Goal: Task Accomplishment & Management: Use online tool/utility

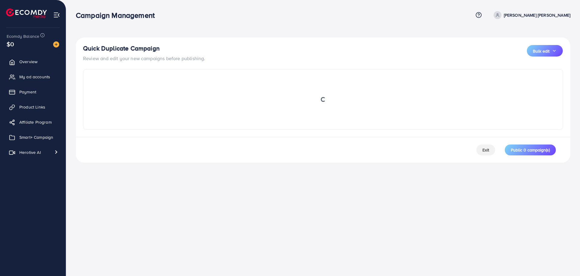
click at [263, 56] on div "Quick Duplicate Campaign Review and edit your new campaigns before publishing. …" at bounding box center [323, 53] width 480 height 17
click at [279, 209] on div "Campaign Management Help Center Contact Support Plans and Pricing Term and poli…" at bounding box center [290, 138] width 580 height 276
click at [34, 139] on span "Smart+ Campaign" at bounding box center [38, 137] width 34 height 6
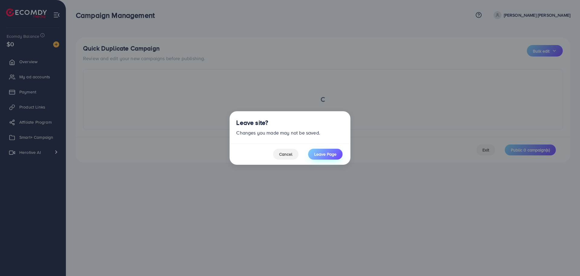
click at [325, 153] on span "Leave Page" at bounding box center [325, 154] width 22 height 6
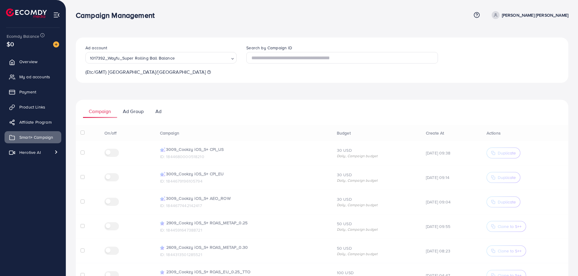
click at [323, 92] on div "Ad account 1017392_Wayfu_Super Rolling Ball Balance Loading... (Etc/GMT) [GEOGR…" at bounding box center [322, 223] width 493 height 372
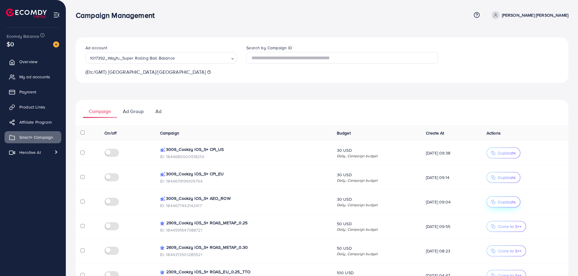
click at [505, 202] on span "Duplicate" at bounding box center [507, 202] width 18 height 6
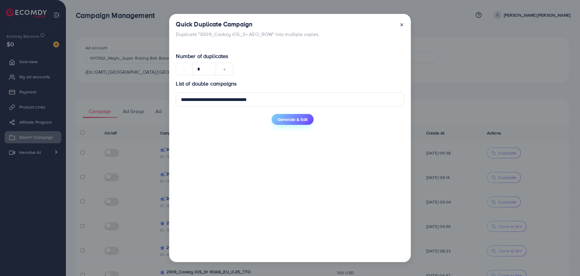
click at [293, 118] on span "Generate & Edit" at bounding box center [292, 119] width 30 height 6
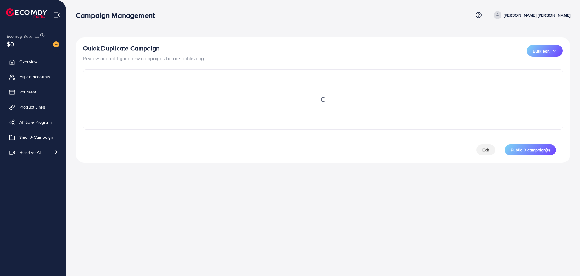
click at [212, 275] on div "Campaign Management Help Center Contact Support Term and policy About Us [PERSO…" at bounding box center [290, 138] width 580 height 276
